Goal: Transaction & Acquisition: Obtain resource

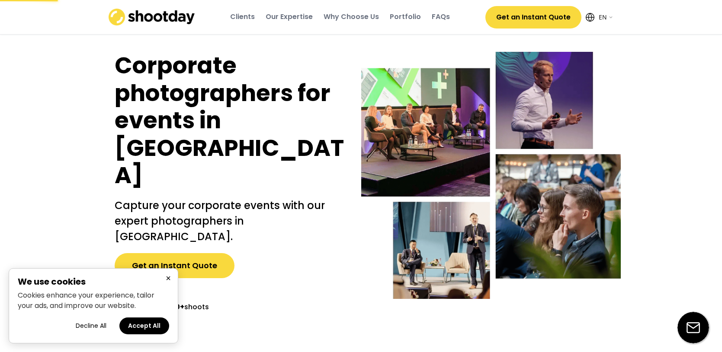
select select ""en""
click at [168, 277] on button "×" at bounding box center [168, 278] width 10 height 11
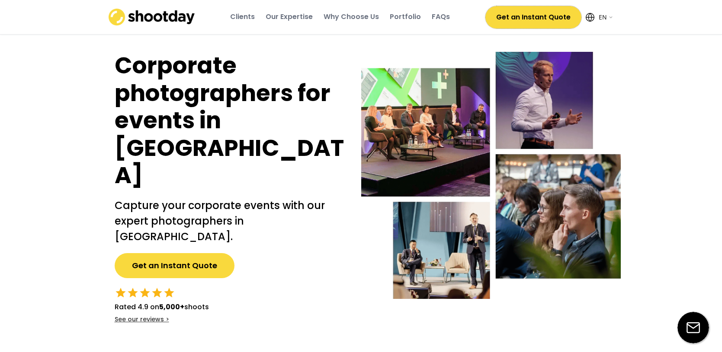
click at [504, 20] on button "Get an Instant Quote" at bounding box center [533, 17] width 96 height 22
